Goal: Task Accomplishment & Management: Manage account settings

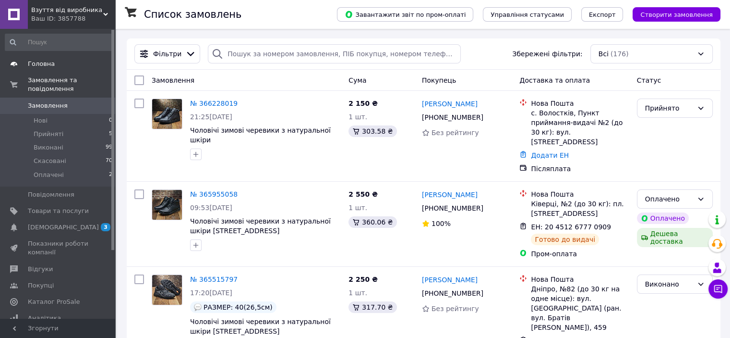
click at [46, 69] on link "Головна" at bounding box center [59, 64] width 118 height 16
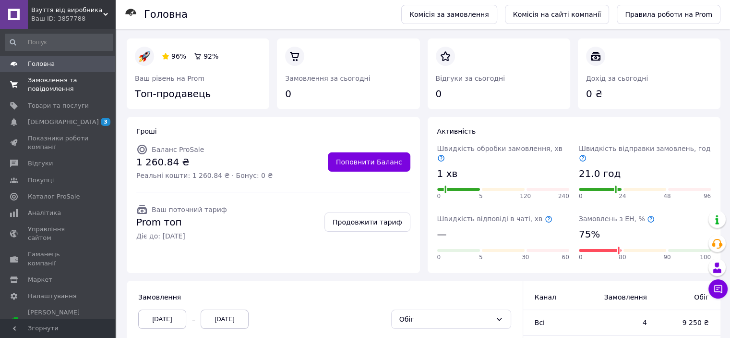
click at [64, 87] on span "Замовлення та повідомлення" at bounding box center [58, 84] width 61 height 17
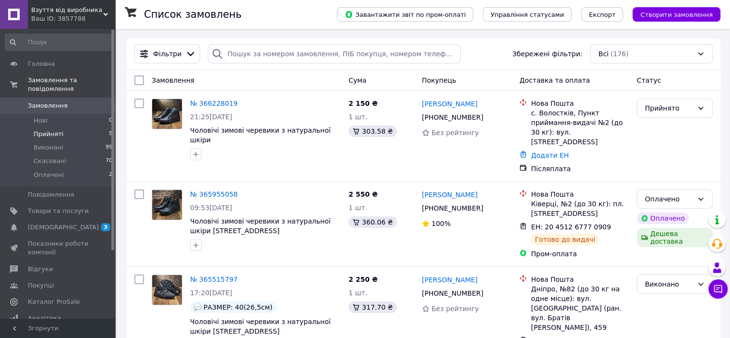
click at [62, 127] on li "Прийняті 5" at bounding box center [59, 133] width 118 height 13
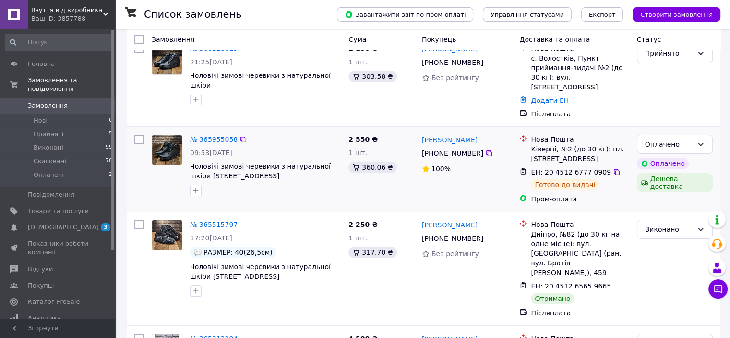
scroll to position [96, 0]
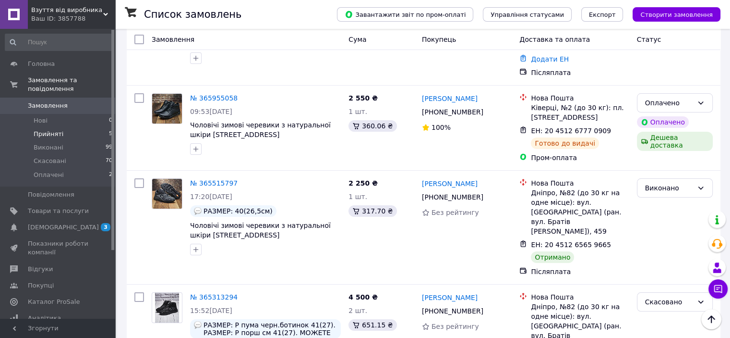
click at [90, 127] on li "Прийняті 5" at bounding box center [59, 133] width 118 height 13
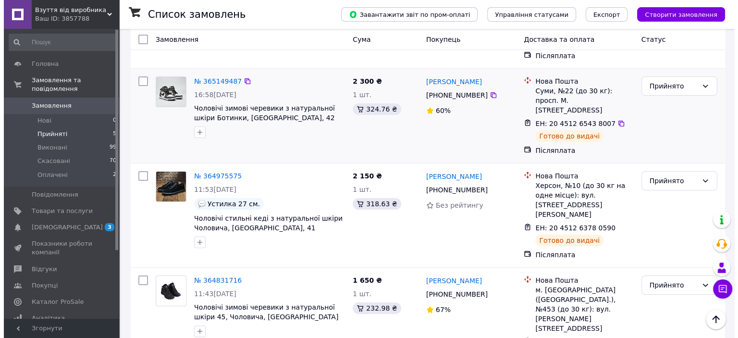
scroll to position [225, 0]
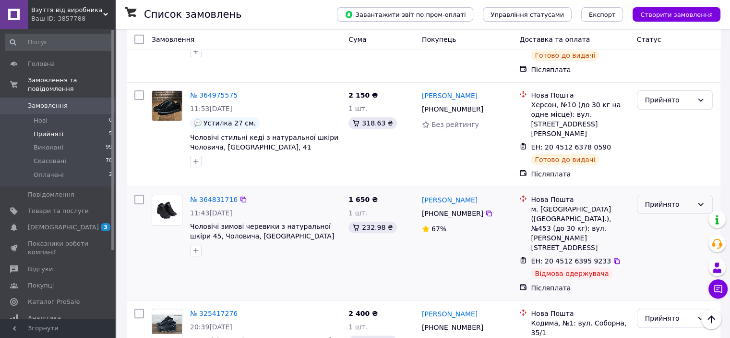
click at [687, 199] on div "Прийнято" at bounding box center [669, 204] width 48 height 11
drag, startPoint x: 599, startPoint y: 219, endPoint x: 529, endPoint y: 219, distance: 69.6
click at [529, 254] on div "ЕН: 20 4512 6395 9233 Відмова одержувача" at bounding box center [580, 267] width 102 height 27
copy div "Відмова одержувача"
click at [663, 308] on div "Прийнято" at bounding box center [675, 317] width 76 height 19
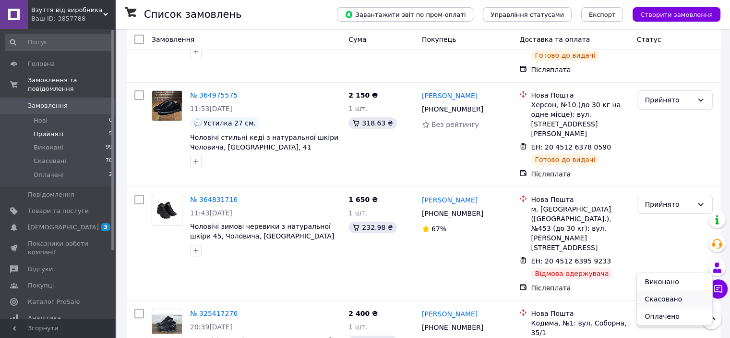
click at [663, 297] on li "Скасовано" at bounding box center [674, 298] width 75 height 17
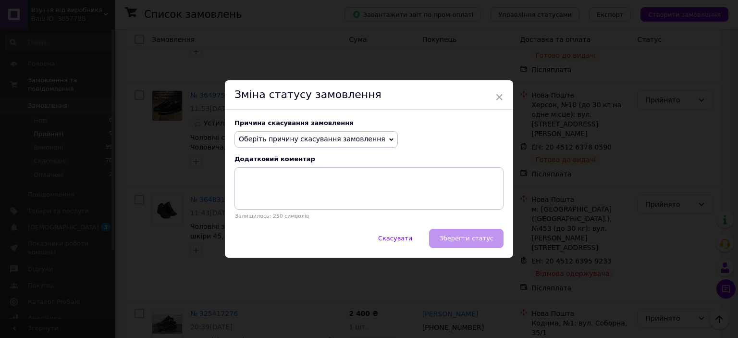
click at [292, 144] on span "Оберіть причину скасування замовлення" at bounding box center [315, 139] width 163 height 16
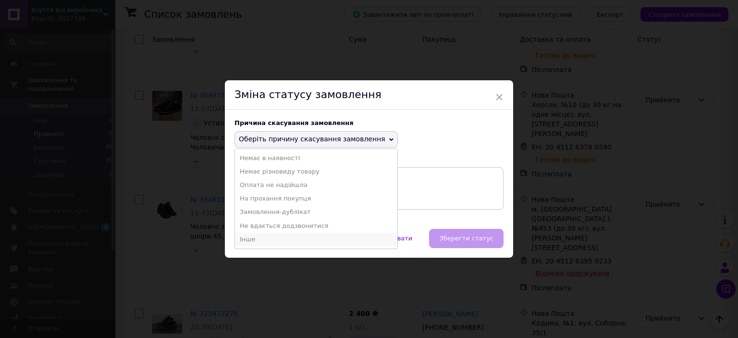
click at [283, 241] on li "Інше" at bounding box center [316, 238] width 162 height 13
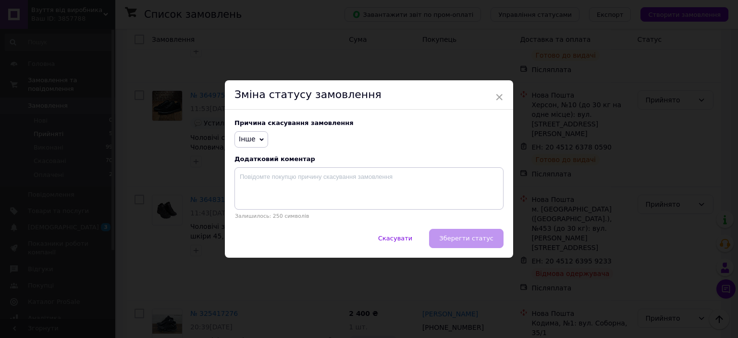
drag, startPoint x: 267, startPoint y: 161, endPoint x: 270, endPoint y: 192, distance: 30.4
click at [268, 183] on div "Причина скасування замовлення Інше Немає в наявності [PERSON_NAME] різновиду то…" at bounding box center [369, 169] width 288 height 119
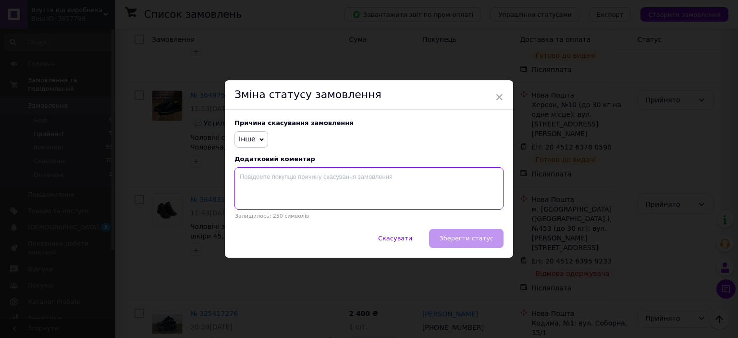
click at [269, 192] on textarea at bounding box center [368, 188] width 269 height 42
paste textarea "Відмова одержувача"
type textarea "Відмова одержувача"
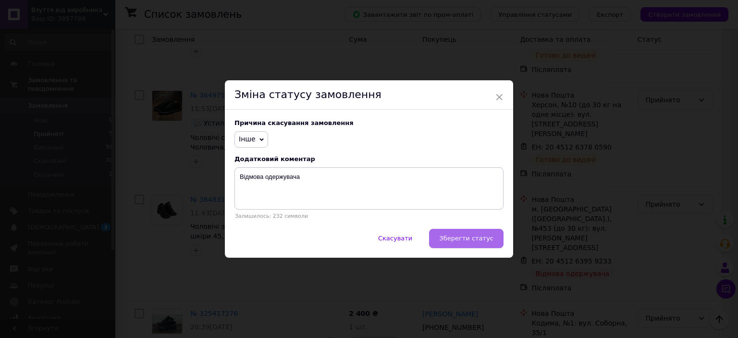
click at [476, 238] on span "Зберегти статус" at bounding box center [466, 237] width 54 height 7
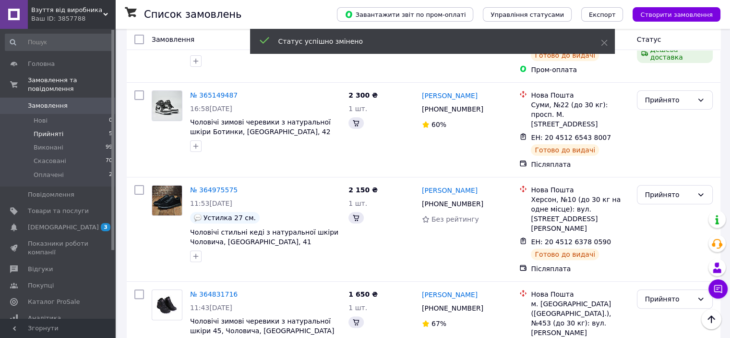
scroll to position [300, 0]
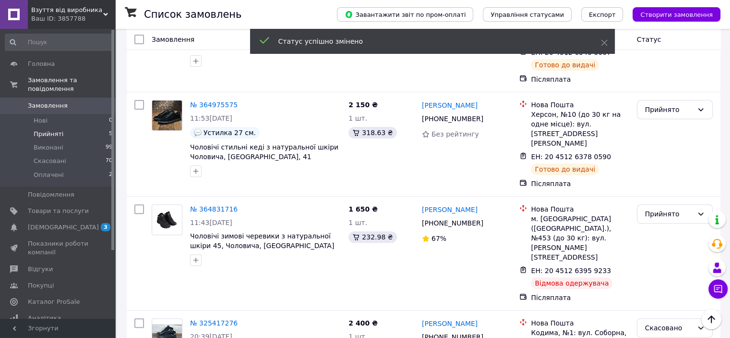
click at [665, 208] on div "Прийнято" at bounding box center [669, 213] width 48 height 11
click at [667, 224] on li "Скасовано" at bounding box center [674, 222] width 75 height 17
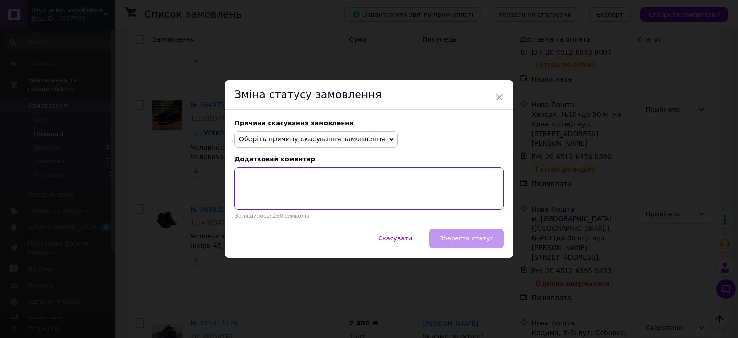
click at [388, 187] on textarea at bounding box center [368, 188] width 269 height 42
paste textarea "Відмова одержувача"
click at [317, 177] on textarea "Відмова одержувача" at bounding box center [368, 188] width 269 height 42
type textarea "Відмова одержувача"
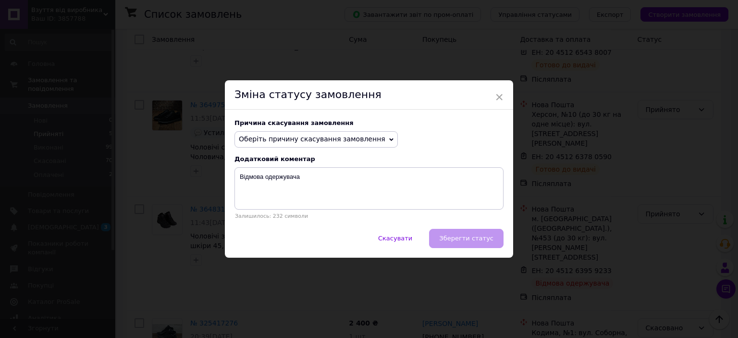
drag, startPoint x: 321, startPoint y: 139, endPoint x: 309, endPoint y: 183, distance: 45.7
click at [321, 138] on span "Оберіть причину скасування замовлення" at bounding box center [312, 139] width 146 height 8
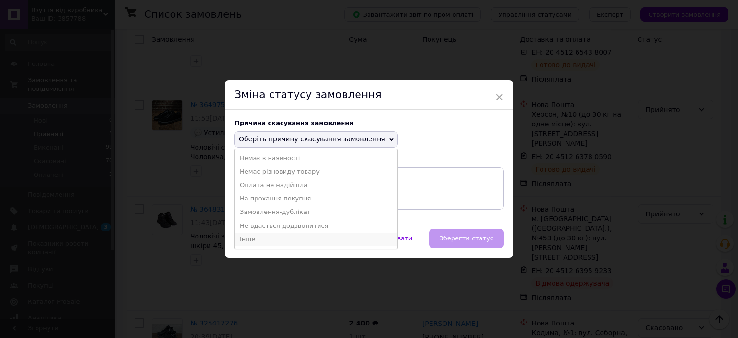
click at [290, 236] on li "Інше" at bounding box center [316, 238] width 162 height 13
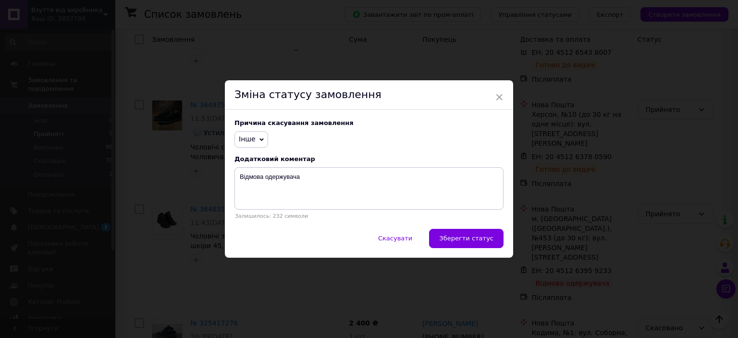
click at [486, 237] on span "Зберегти статус" at bounding box center [466, 237] width 54 height 7
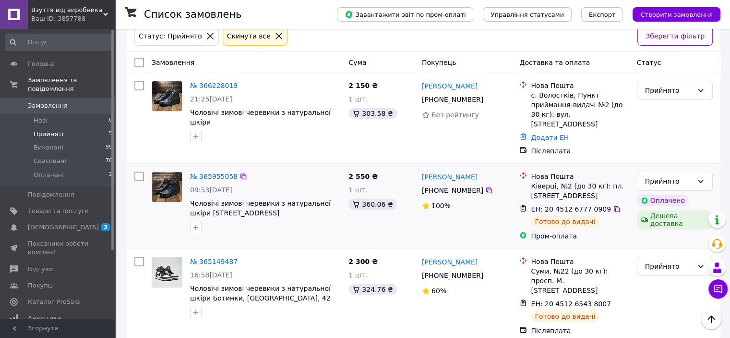
scroll to position [33, 0]
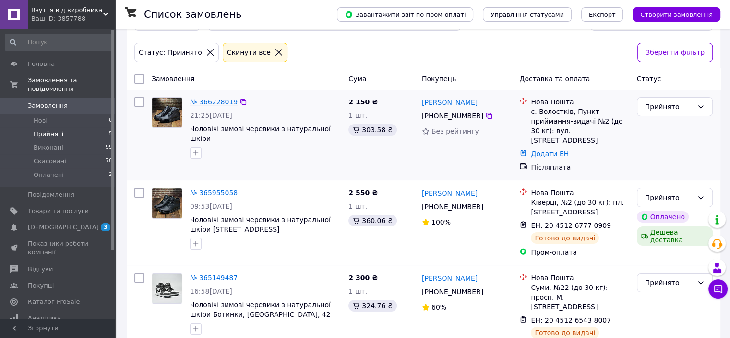
click at [204, 105] on link "№ 366228019" at bounding box center [214, 102] width 48 height 8
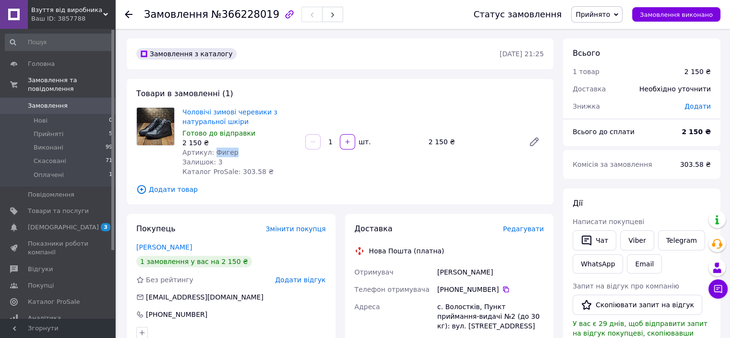
drag, startPoint x: 232, startPoint y: 153, endPoint x: 212, endPoint y: 150, distance: 20.9
click at [212, 150] on div "Артикул: Фигер" at bounding box center [240, 152] width 115 height 10
copy span "Фигер"
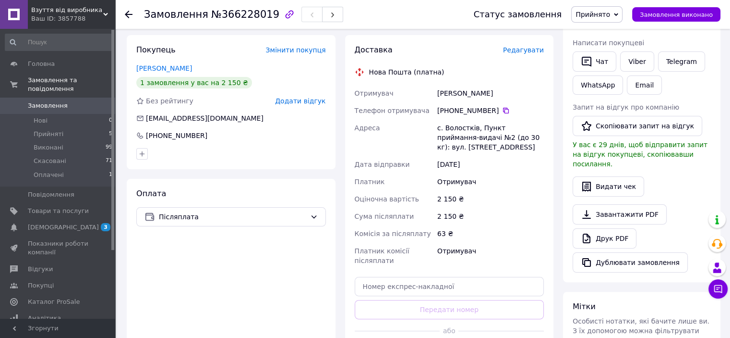
scroll to position [52, 0]
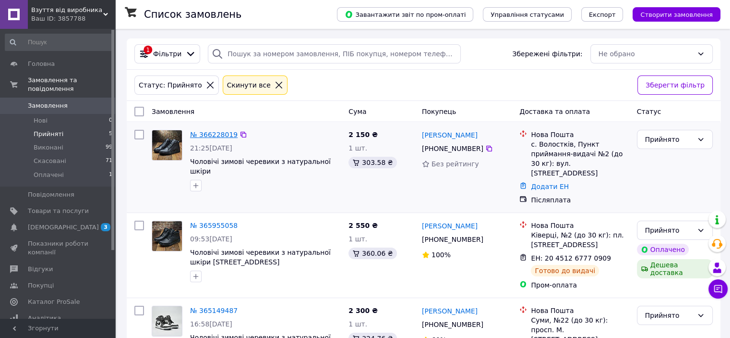
click at [215, 136] on link "№ 366228019" at bounding box center [214, 135] width 48 height 8
